Goal: Find specific page/section: Find specific page/section

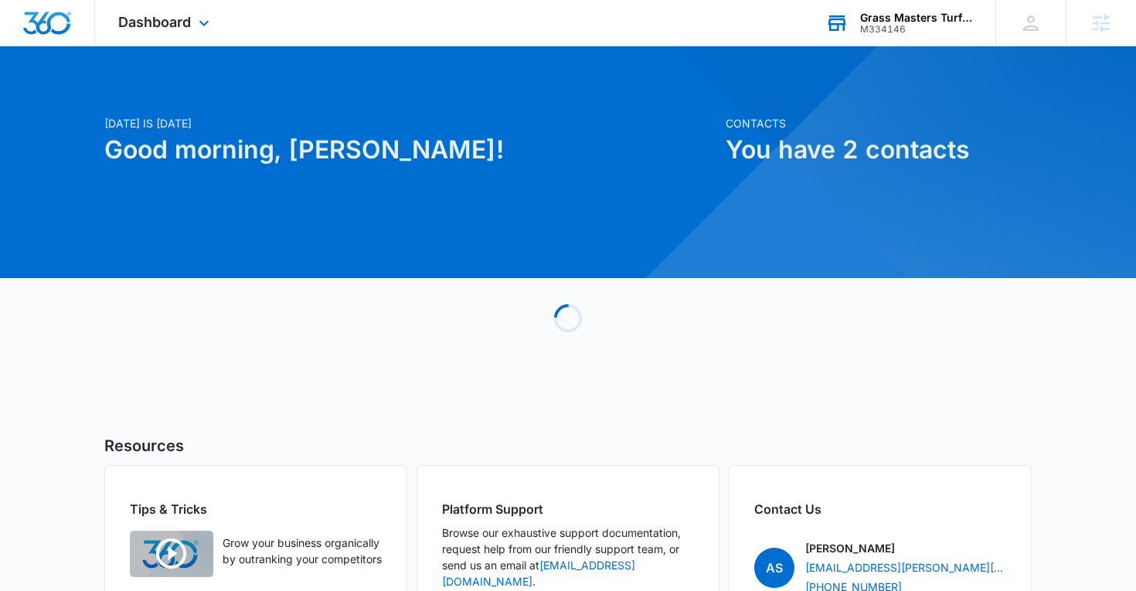
click at [880, 25] on div "M334146" at bounding box center [916, 29] width 113 height 11
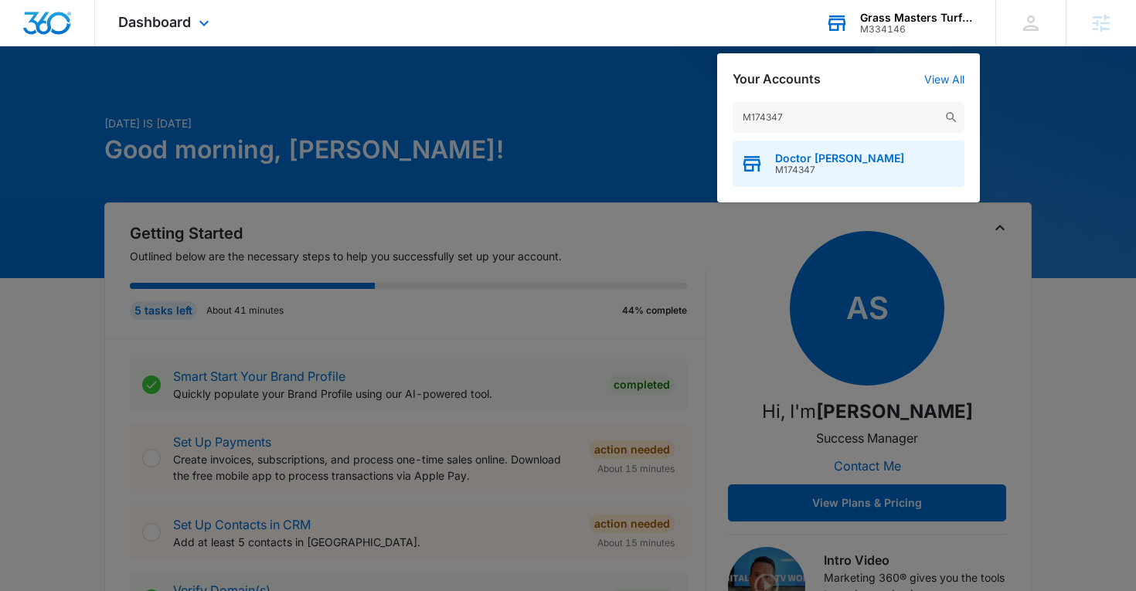
type input "M174347"
click at [798, 167] on span "M174347" at bounding box center [839, 170] width 129 height 11
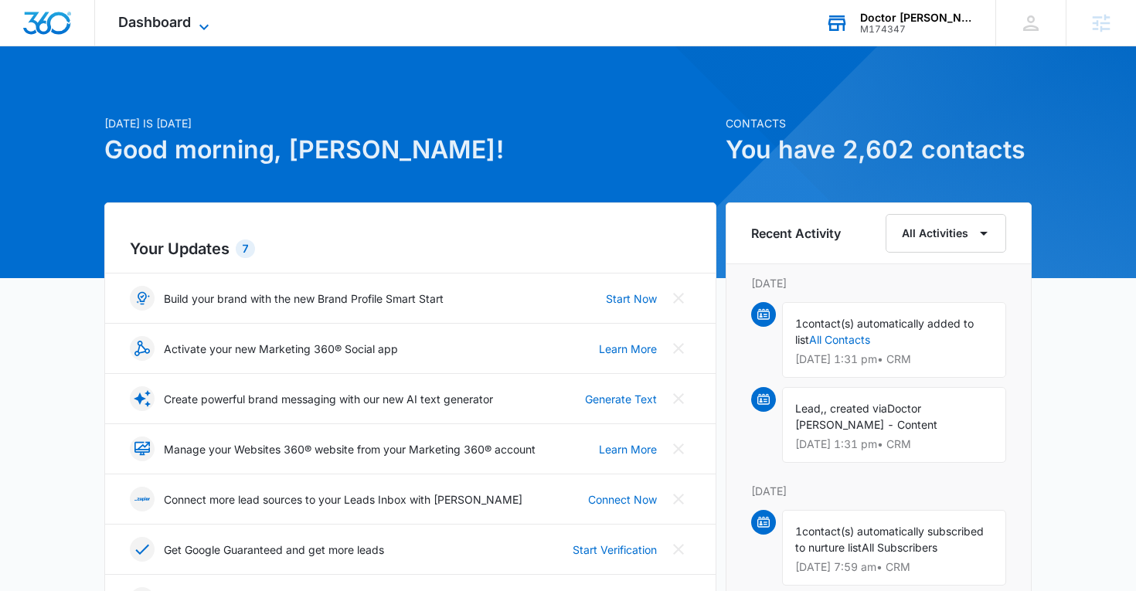
click at [189, 15] on span "Dashboard" at bounding box center [154, 22] width 73 height 16
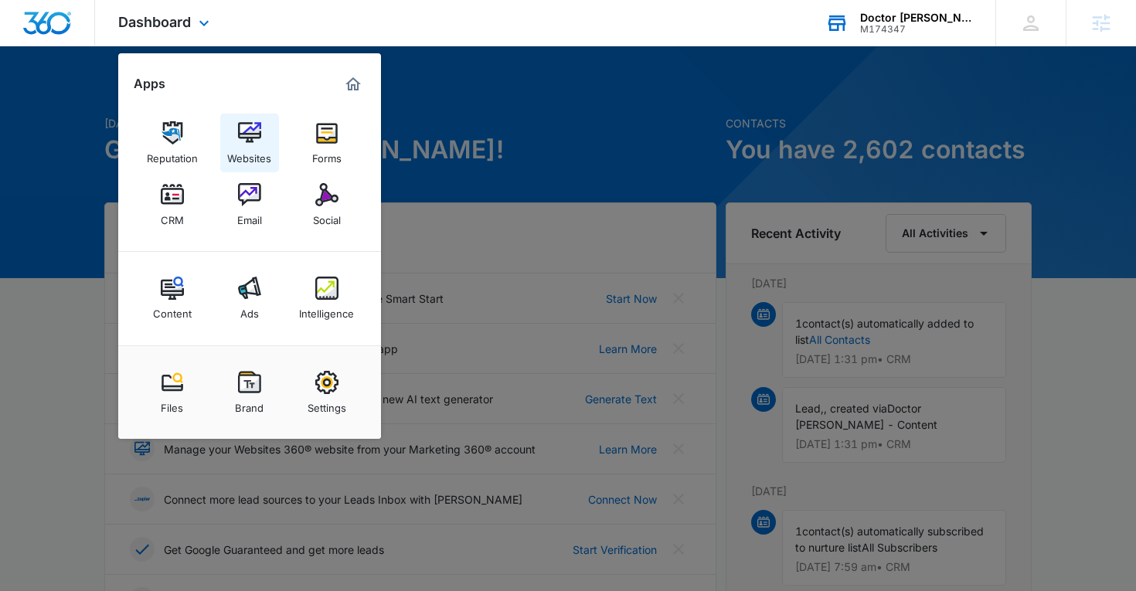
click at [257, 143] on img at bounding box center [249, 132] width 23 height 23
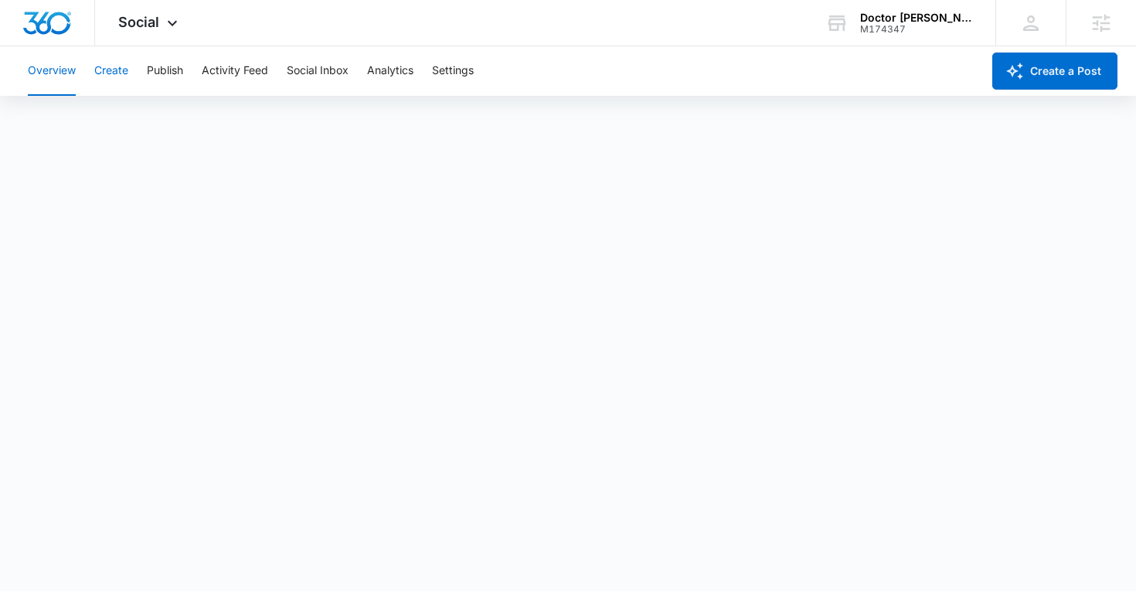
click at [115, 63] on button "Create" at bounding box center [111, 70] width 34 height 49
